Goal: Information Seeking & Learning: Learn about a topic

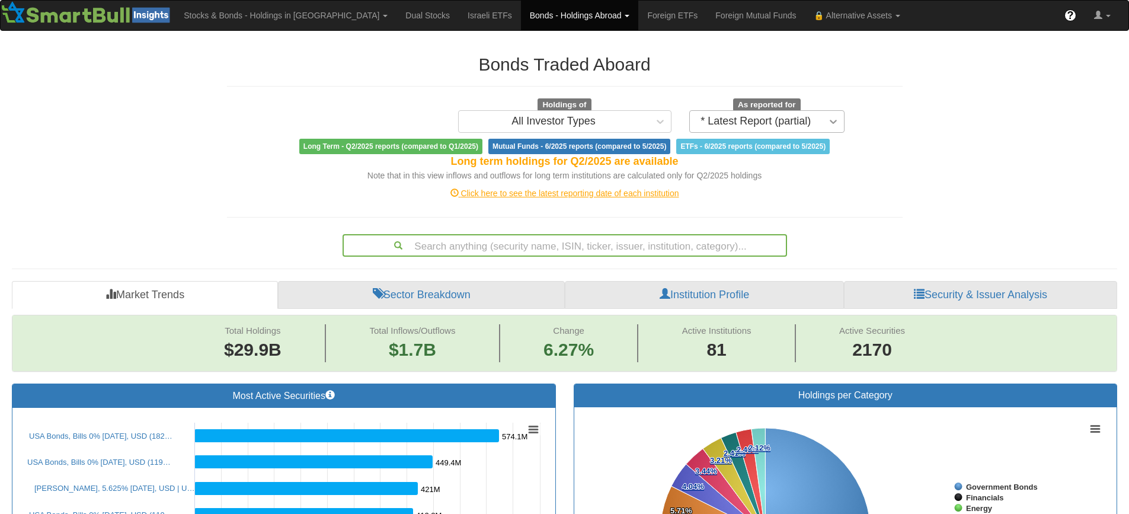
click at [833, 121] on icon at bounding box center [833, 122] width 12 height 12
click at [819, 72] on h2 "Bonds Traded Aboard" at bounding box center [564, 65] width 675 height 20
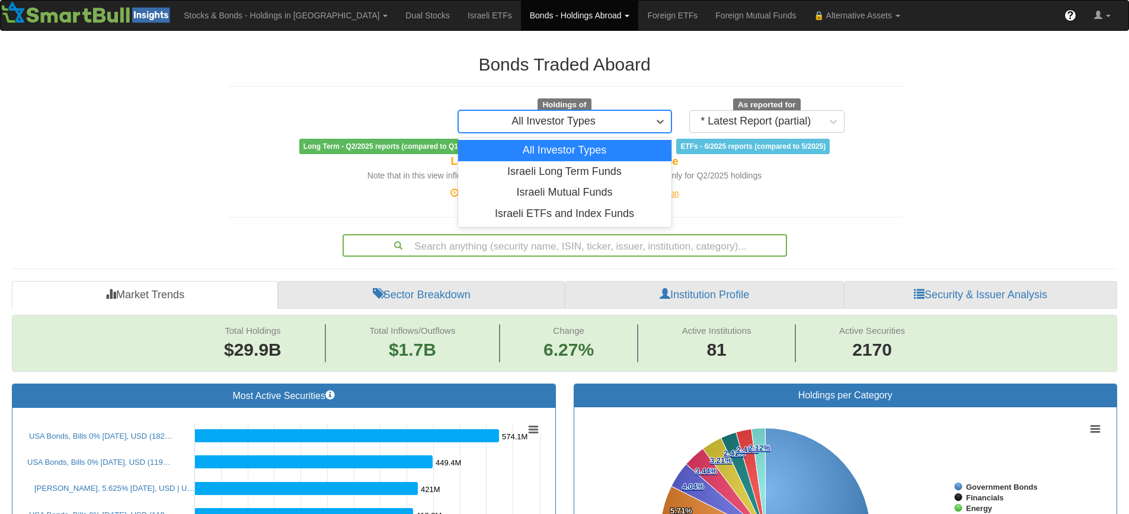
click at [610, 118] on div "All Investor Types" at bounding box center [554, 121] width 190 height 19
click at [600, 121] on div "All Investor Types" at bounding box center [554, 121] width 190 height 19
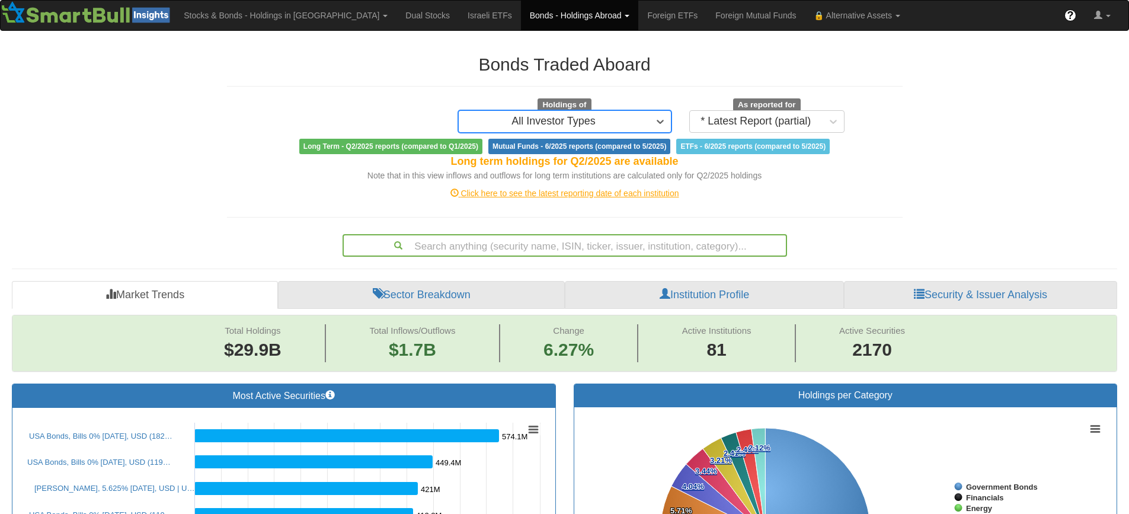
click at [546, 248] on div "Search anything (security name, ISIN, ticker, issuer, institution, category)..." at bounding box center [564, 245] width 444 height 23
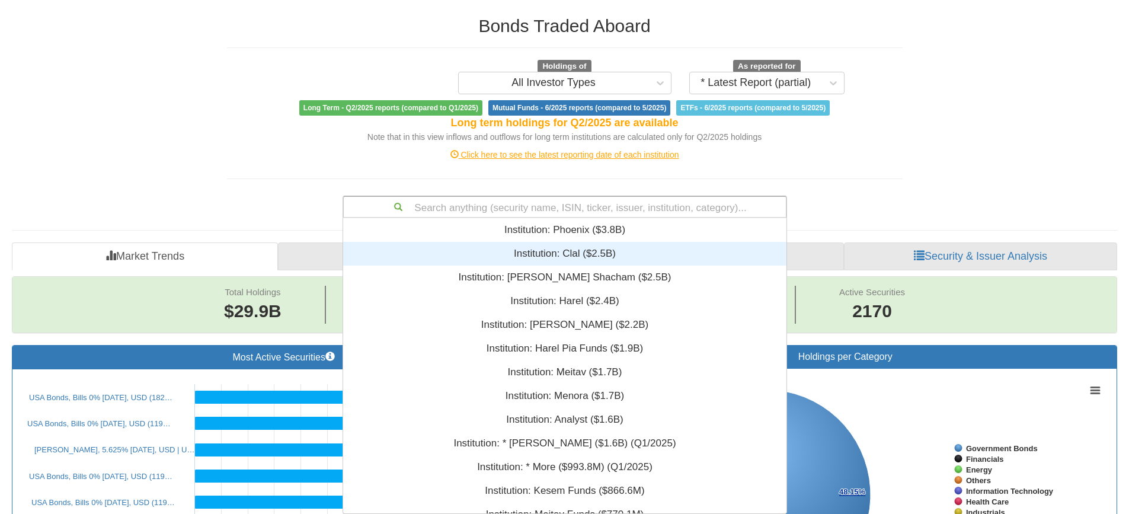
scroll to position [286, 434]
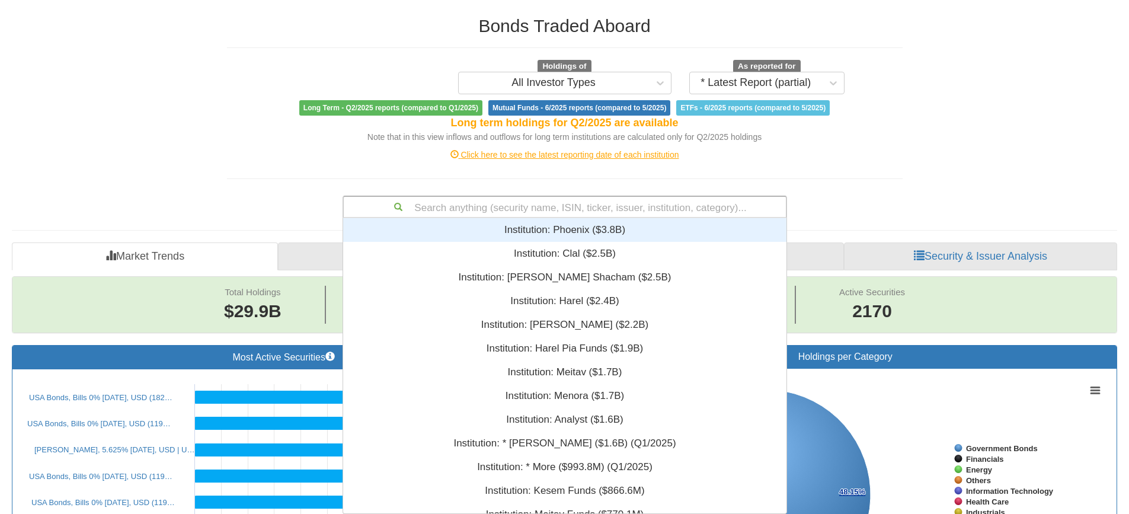
click at [557, 209] on div "Search anything (security name, ISIN, ticker, issuer, institution, category)..." at bounding box center [565, 207] width 442 height 20
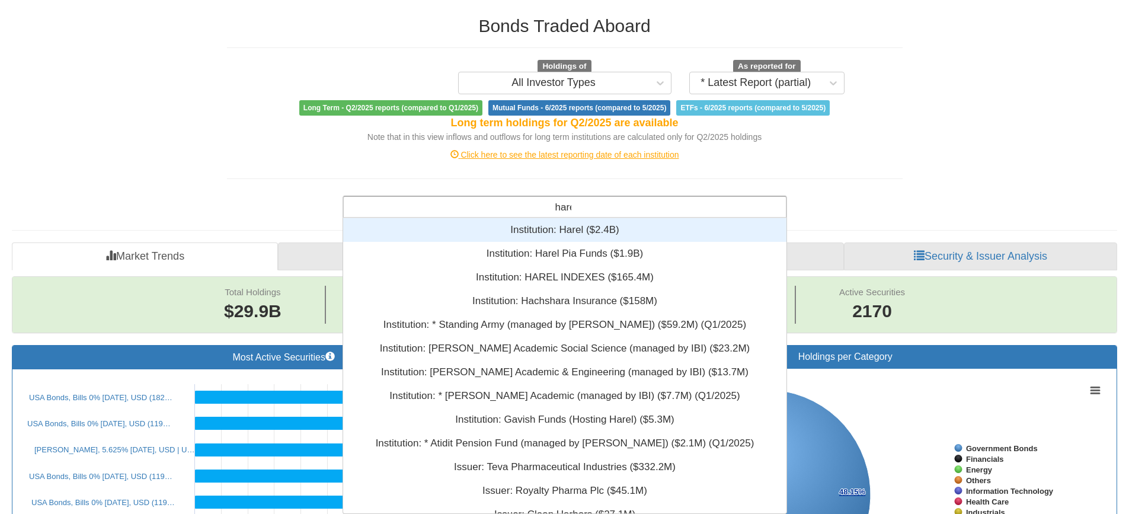
scroll to position [133, 434]
type input "harel"
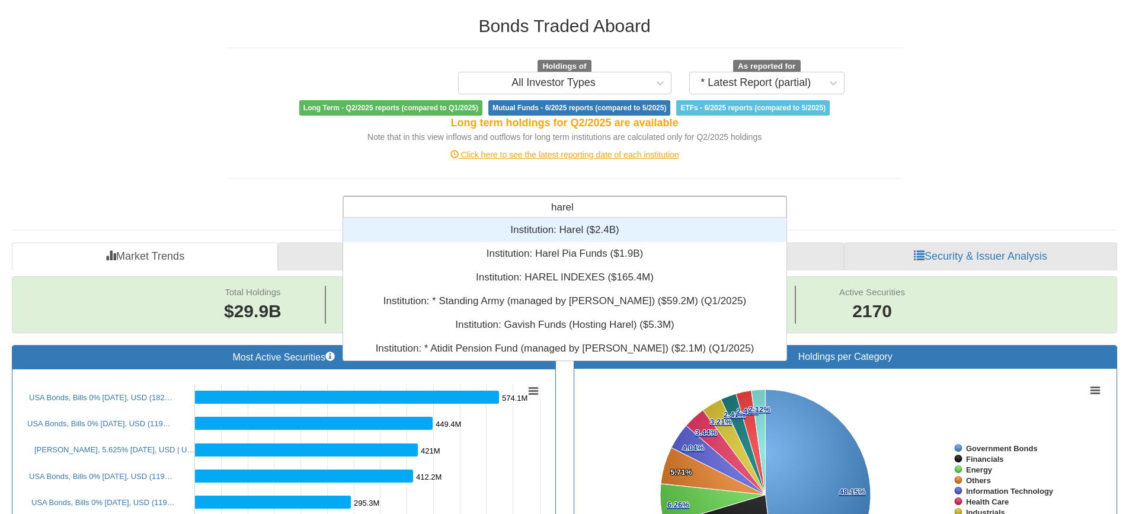
click at [568, 232] on div "Institution: ‎Harel ‎($2.4B)‏" at bounding box center [564, 230] width 443 height 24
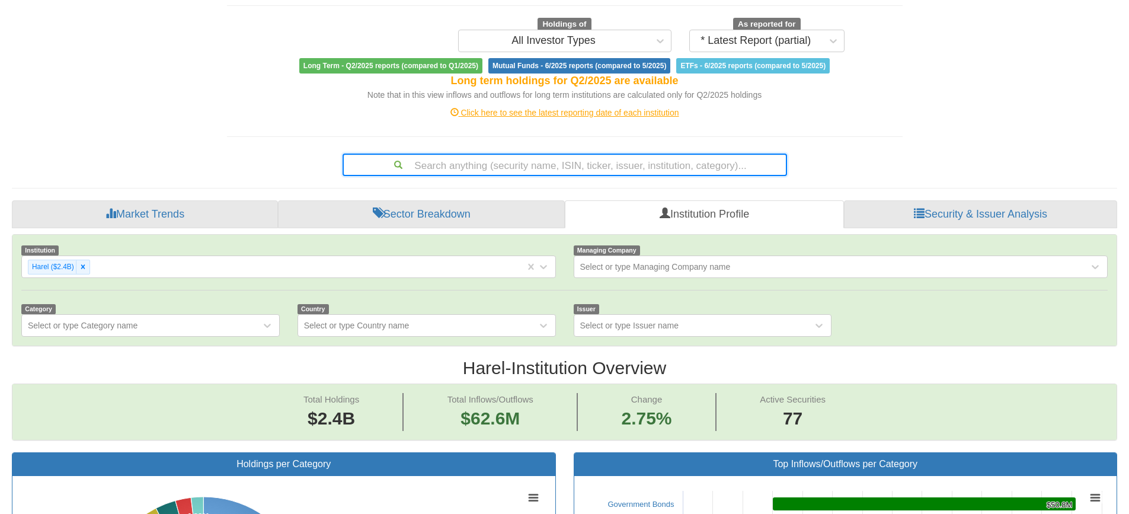
scroll to position [59, 0]
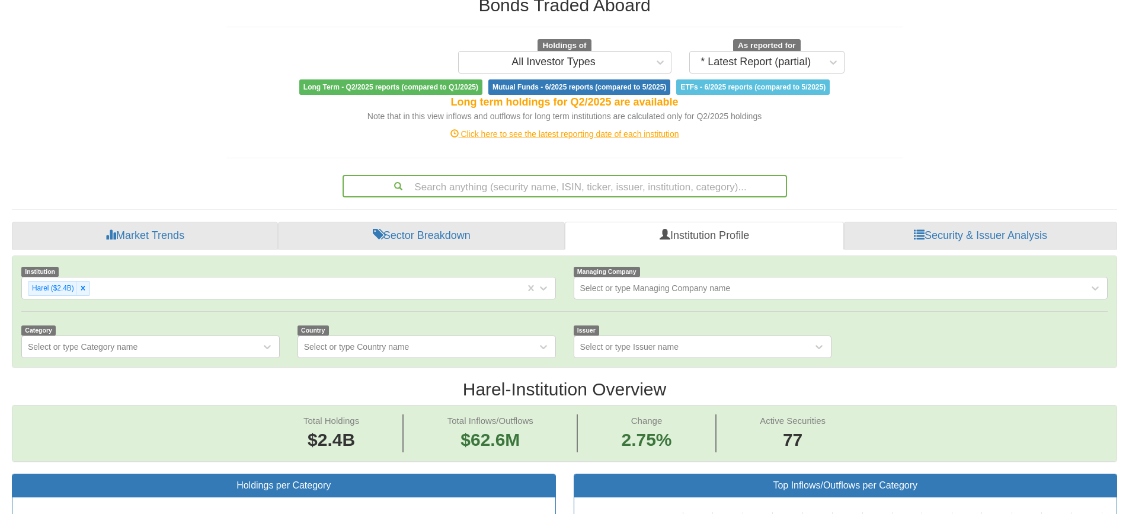
click at [454, 84] on span "Long Term - Q2/2025 reports (compared to Q1/2025)" at bounding box center [390, 86] width 183 height 15
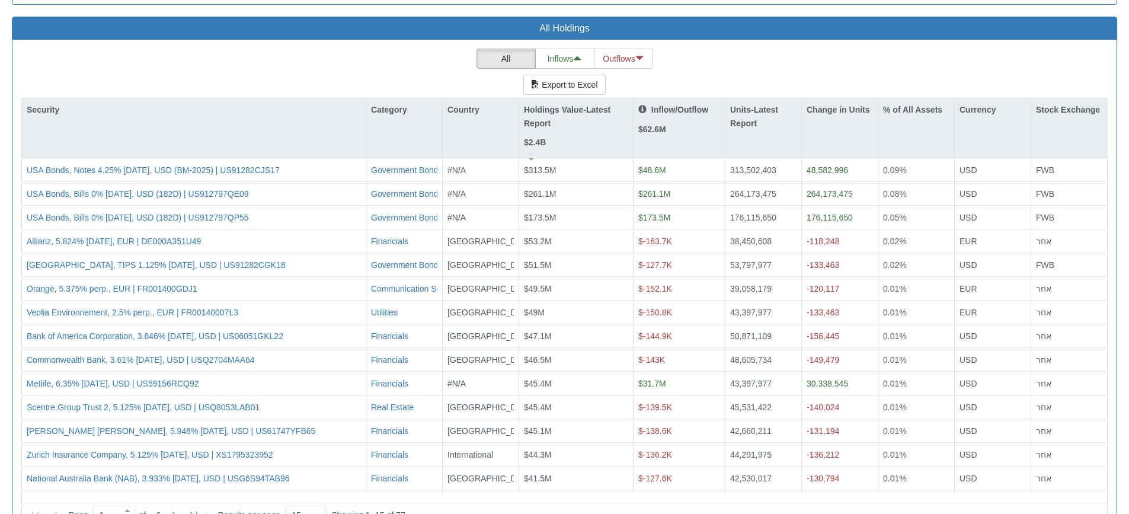
scroll to position [1127, 0]
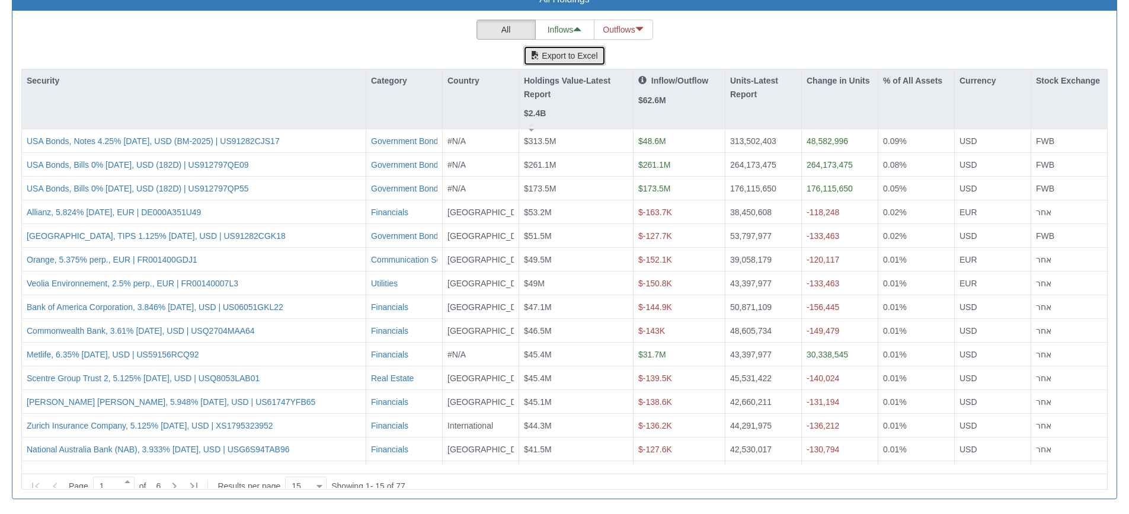
click at [576, 56] on button "Export to Excel" at bounding box center [564, 56] width 82 height 20
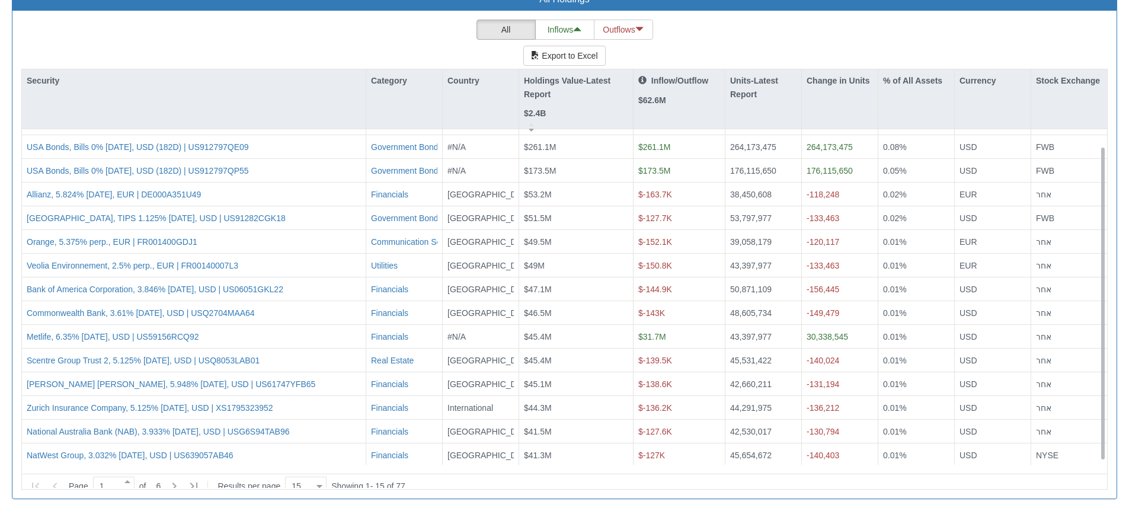
scroll to position [0, 0]
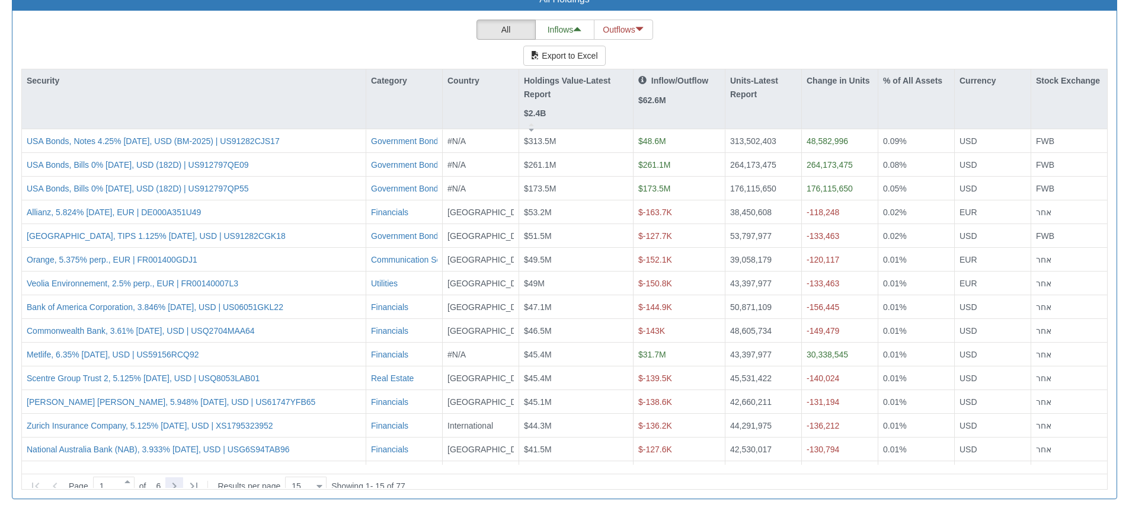
click at [177, 479] on icon at bounding box center [174, 486] width 14 height 14
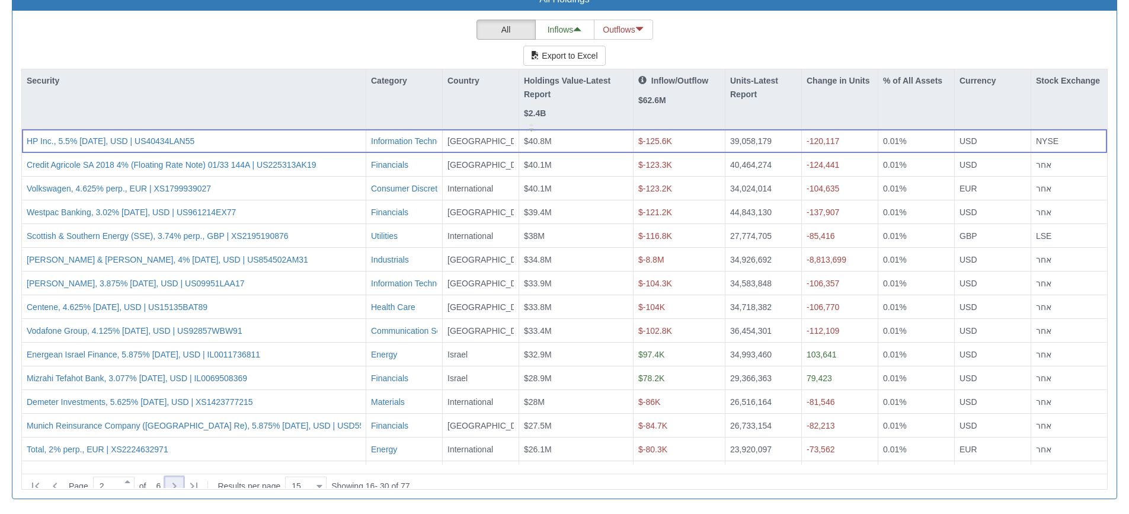
click at [177, 479] on icon at bounding box center [174, 486] width 14 height 14
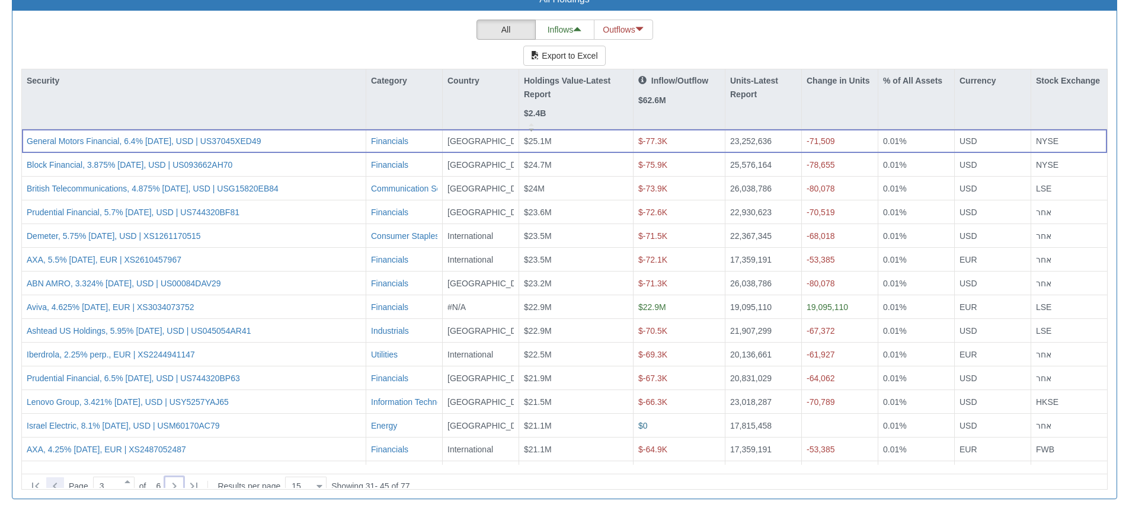
click at [57, 479] on icon at bounding box center [55, 486] width 14 height 14
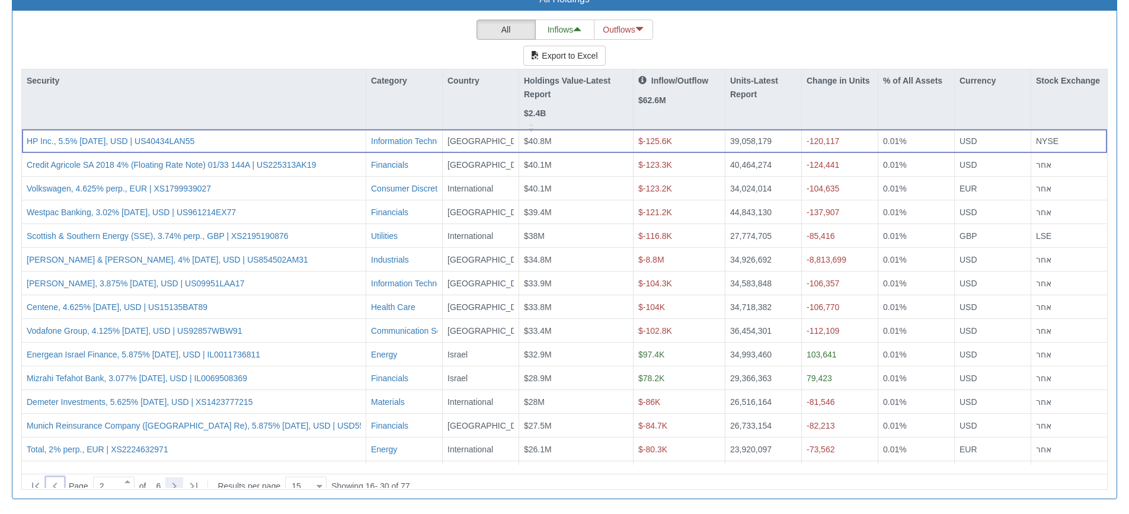
click at [181, 479] on icon at bounding box center [174, 486] width 14 height 14
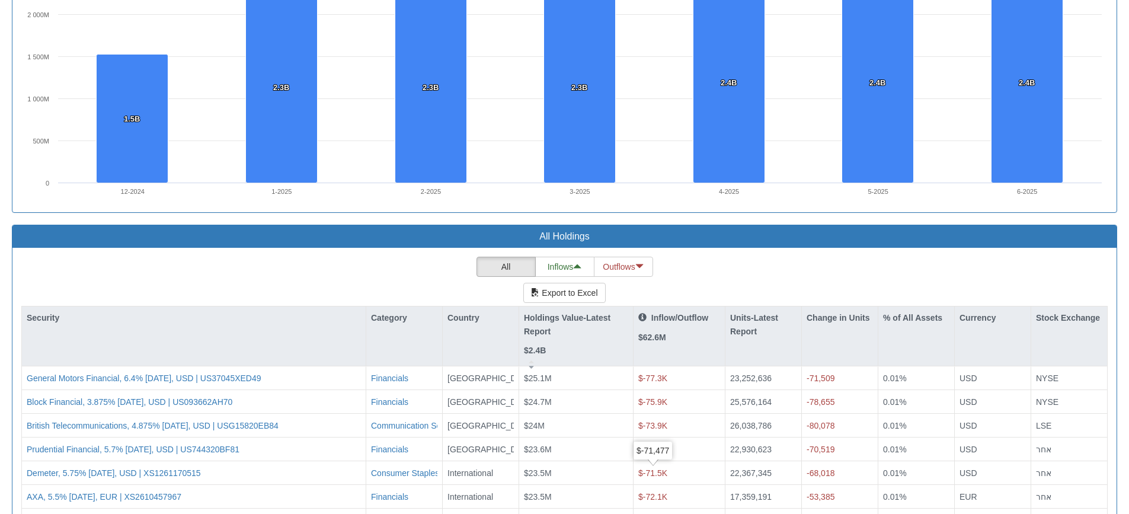
scroll to position [1127, 0]
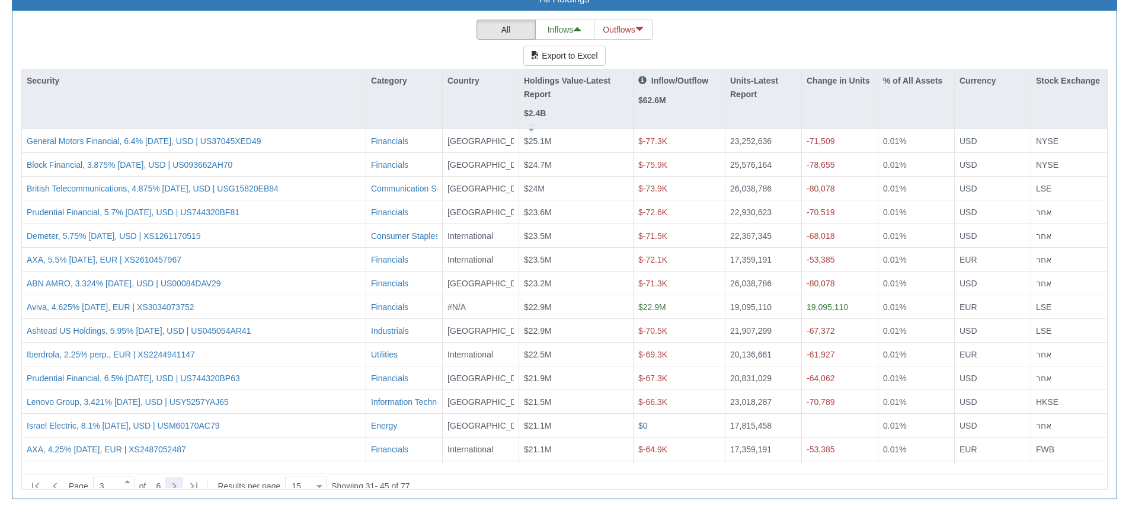
click at [173, 479] on icon at bounding box center [174, 486] width 14 height 14
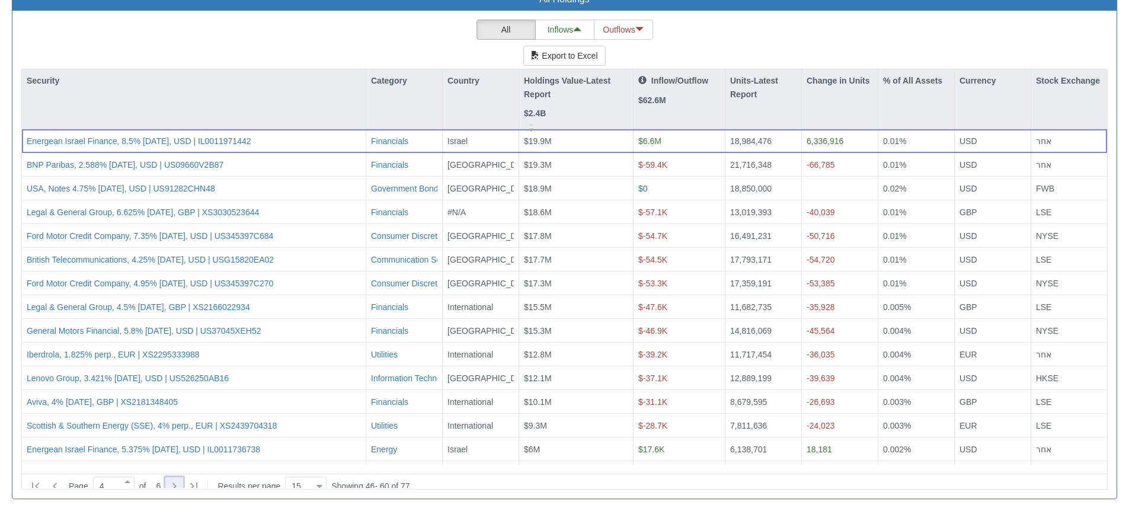
click at [173, 479] on icon at bounding box center [174, 486] width 14 height 14
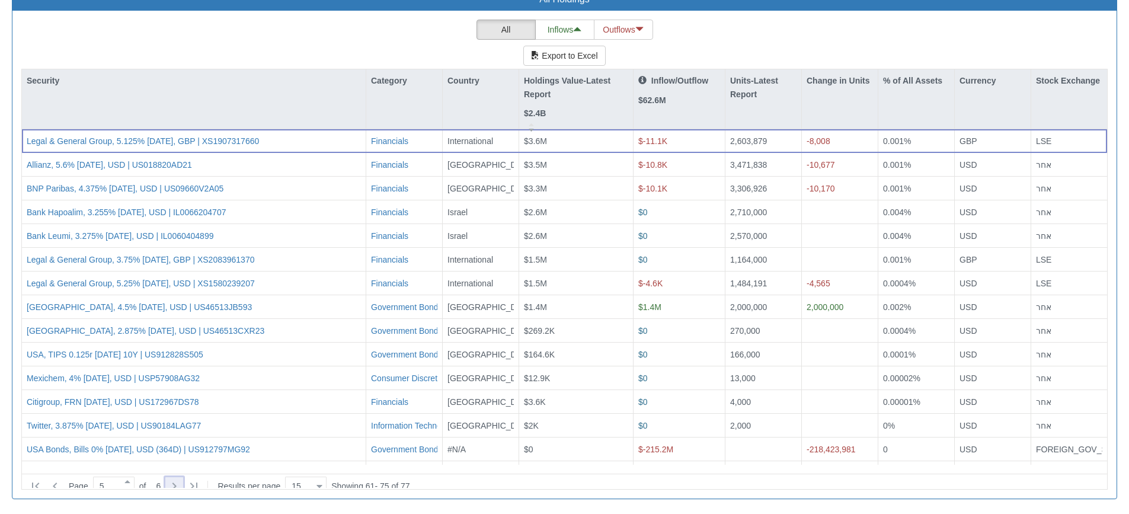
click at [173, 479] on icon at bounding box center [174, 486] width 14 height 14
type input "6"
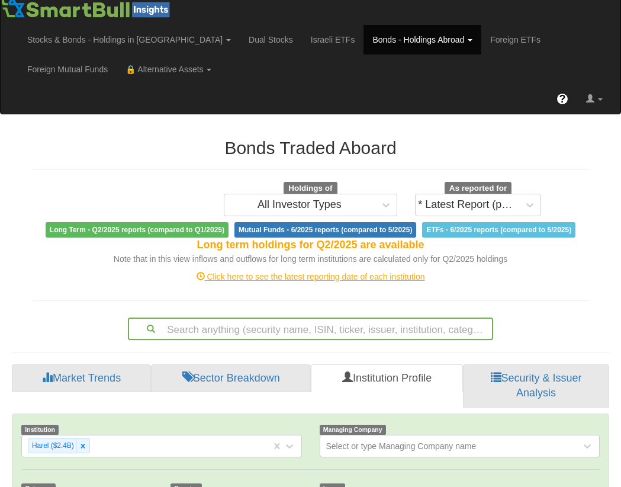
scroll to position [0, 0]
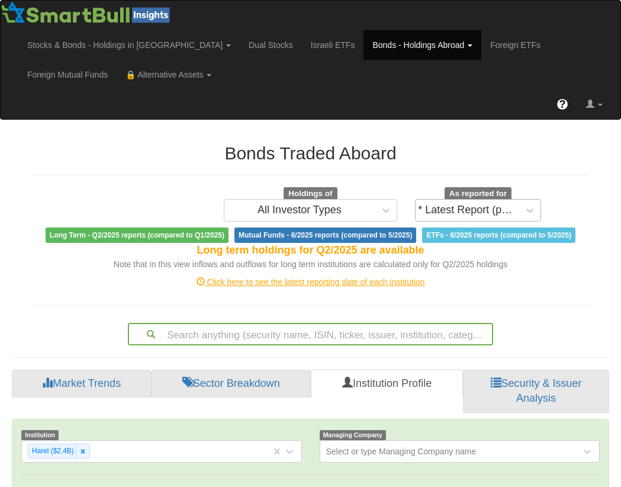
click at [465, 207] on div "* Latest Report (partial)" at bounding box center [467, 210] width 98 height 12
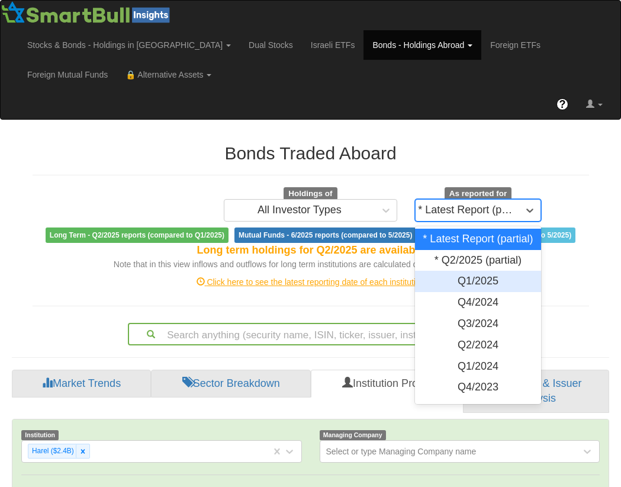
click at [473, 289] on div "Q1/2025" at bounding box center [478, 281] width 126 height 21
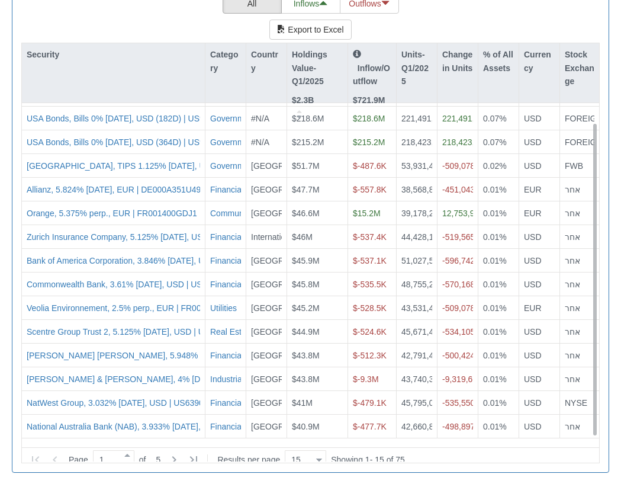
scroll to position [1185, 0]
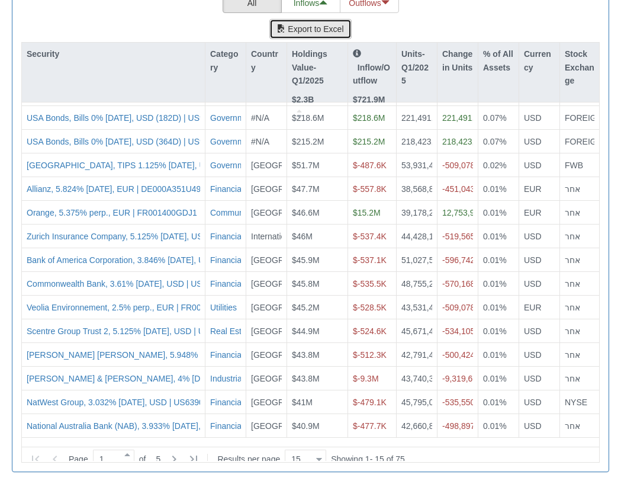
click at [321, 32] on button "Export to Excel" at bounding box center [311, 29] width 82 height 20
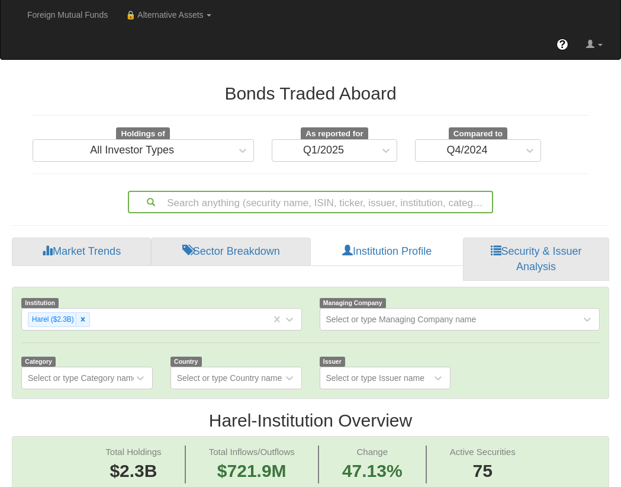
scroll to position [119, 0]
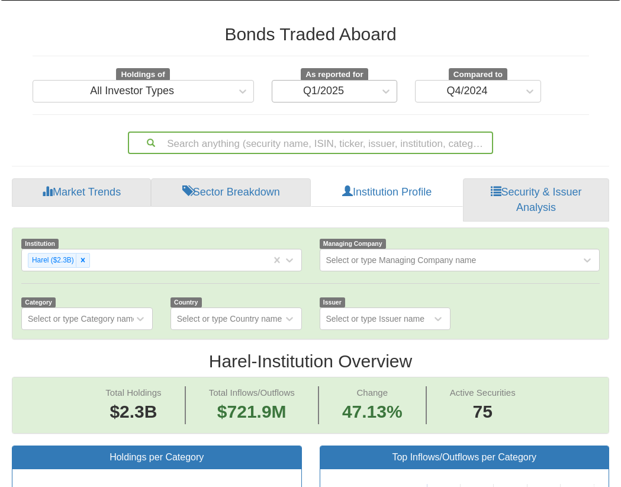
click at [338, 95] on div "Q1/2025" at bounding box center [323, 91] width 41 height 12
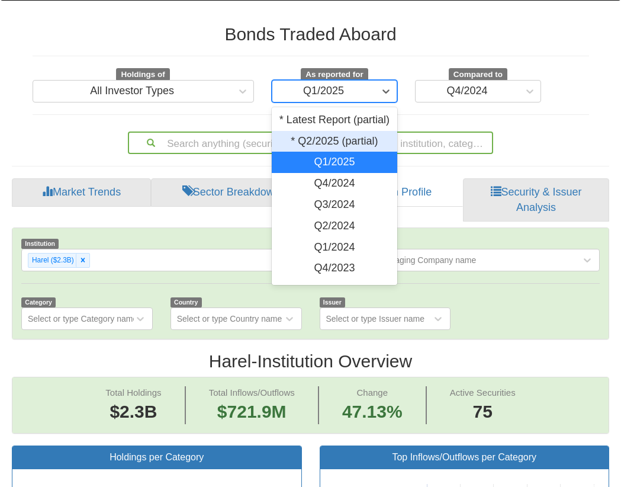
click at [332, 152] on div "* Q2/2025 (partial)" at bounding box center [335, 141] width 126 height 21
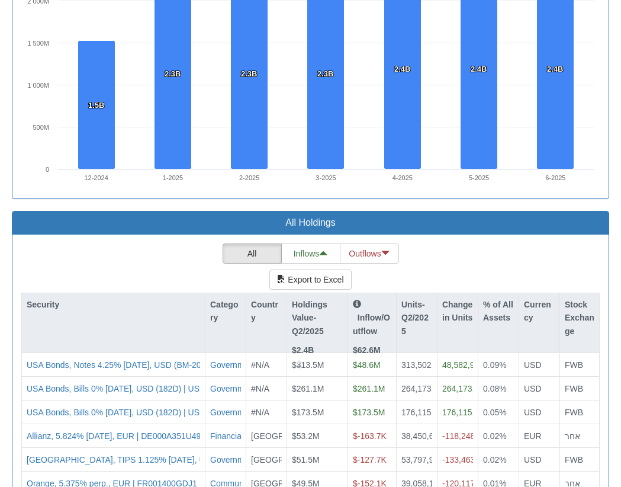
scroll to position [1065, 0]
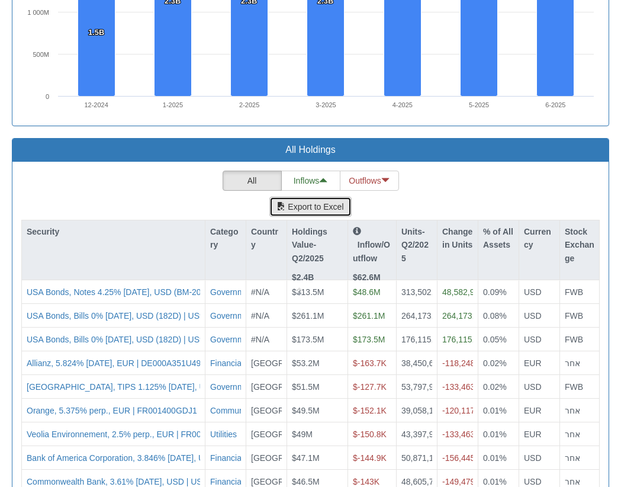
click at [321, 207] on button "Export to Excel" at bounding box center [311, 207] width 82 height 20
